Goal: Task Accomplishment & Management: Manage account settings

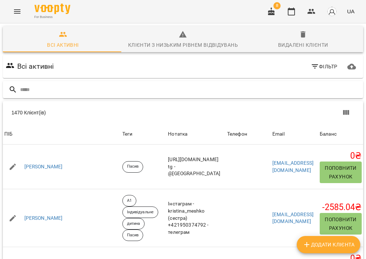
click at [139, 86] on input "text" at bounding box center [190, 90] width 340 height 12
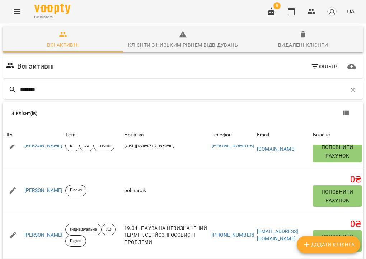
scroll to position [32, 0]
type input "********"
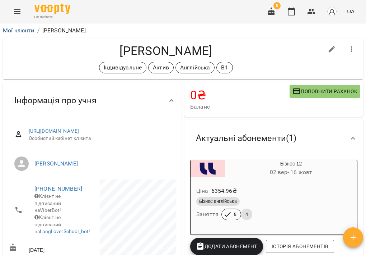
click at [19, 29] on link "Мої клієнти" at bounding box center [19, 30] width 32 height 7
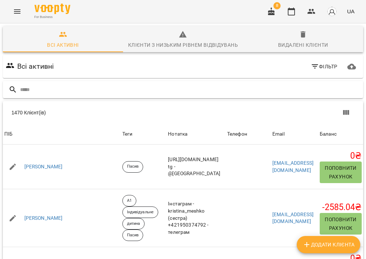
click at [163, 88] on input "text" at bounding box center [190, 90] width 340 height 12
type input "*******"
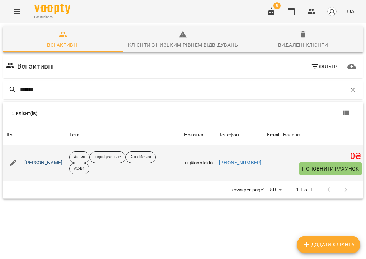
click at [52, 162] on link "Кришина Анна Іванівна" at bounding box center [43, 162] width 38 height 7
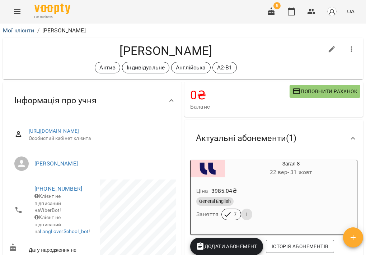
click at [24, 31] on link "Мої клієнти" at bounding box center [19, 30] width 32 height 7
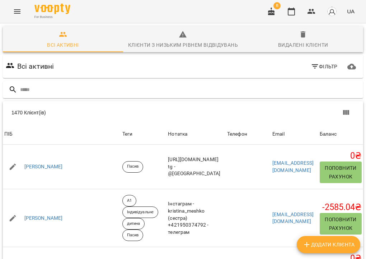
click at [19, 15] on icon "Menu" at bounding box center [17, 11] width 9 height 9
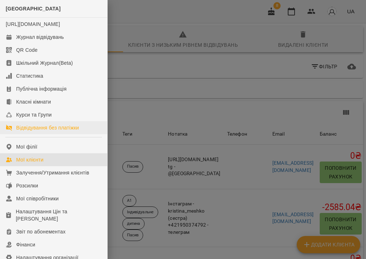
click at [39, 131] on div "Відвідування без платіжки" at bounding box center [47, 127] width 63 height 7
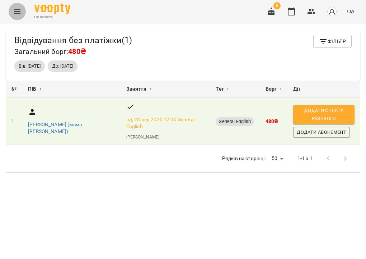
click at [18, 10] on icon "Menu" at bounding box center [17, 11] width 6 height 4
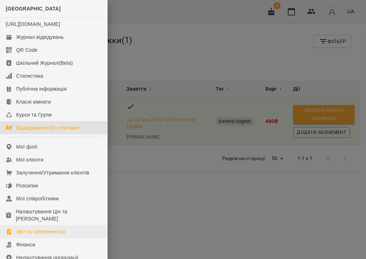
click at [42, 235] on div "Звіт по абонементах" at bounding box center [41, 231] width 50 height 7
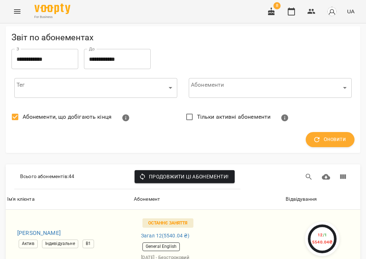
scroll to position [2094, 0]
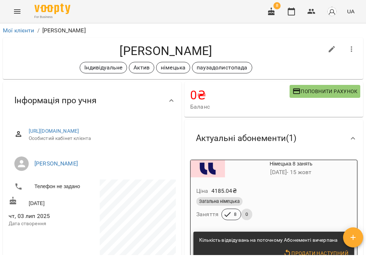
click at [265, 183] on div "Ціна 4185.04 ₴ Загальна німецька Заняття 8 0" at bounding box center [274, 204] width 167 height 49
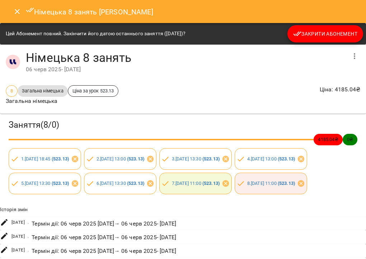
click at [324, 38] on button "Закрити Абонемент" at bounding box center [326, 33] width 76 height 17
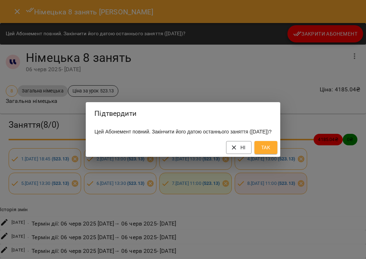
click at [272, 151] on span "Так" at bounding box center [265, 147] width 11 height 9
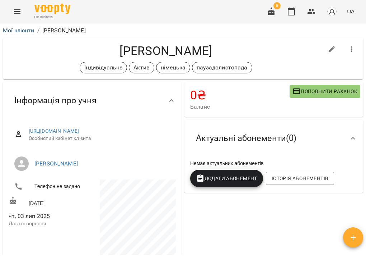
click at [23, 29] on link "Мої клієнти" at bounding box center [19, 30] width 32 height 7
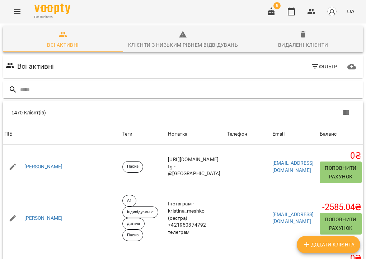
scroll to position [0, 57]
click at [315, 64] on icon "button" at bounding box center [315, 66] width 9 height 9
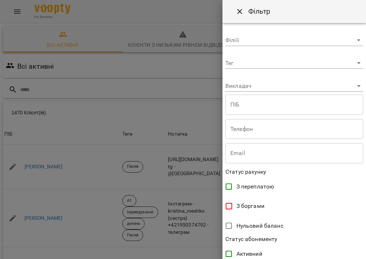
click at [261, 55] on div "Тег ​" at bounding box center [295, 60] width 138 height 17
click at [260, 60] on body "For Business 8 UA Всі активні Клієнти з низьким рівнем відвідувань Видалені клі…" at bounding box center [183, 187] width 366 height 374
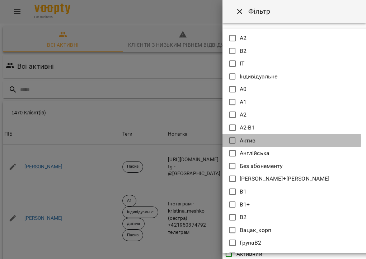
click at [235, 140] on icon at bounding box center [233, 140] width 6 height 6
type input "*****"
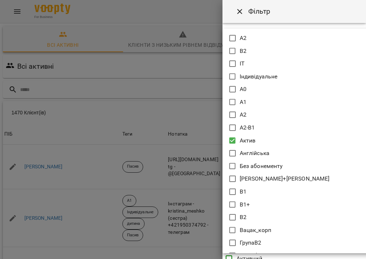
click at [316, 12] on div at bounding box center [183, 129] width 366 height 259
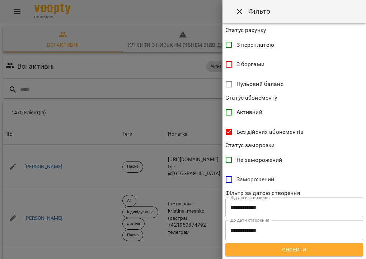
scroll to position [145, 0]
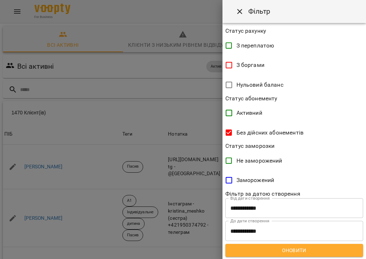
click at [299, 249] on span "Оновити" at bounding box center [294, 250] width 126 height 9
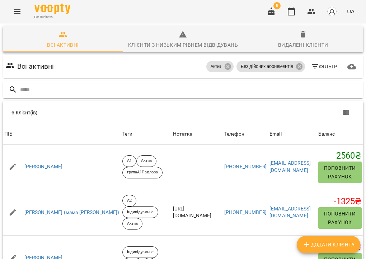
scroll to position [0, 0]
click at [15, 13] on icon "Menu" at bounding box center [17, 11] width 6 height 4
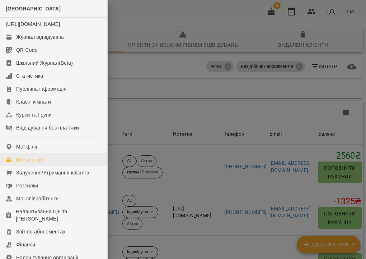
click at [31, 163] on div "Мої клієнти" at bounding box center [29, 159] width 27 height 7
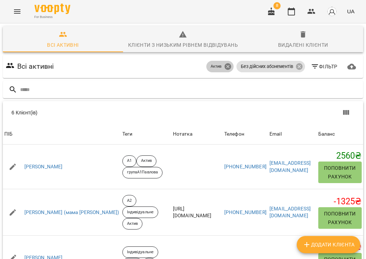
click at [232, 67] on icon at bounding box center [228, 66] width 8 height 8
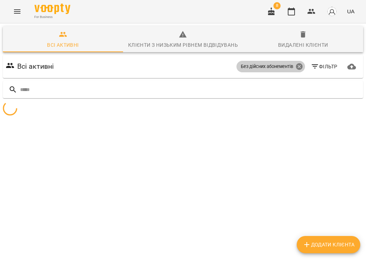
click at [298, 68] on icon at bounding box center [299, 66] width 6 height 6
